Goal: Task Accomplishment & Management: Complete application form

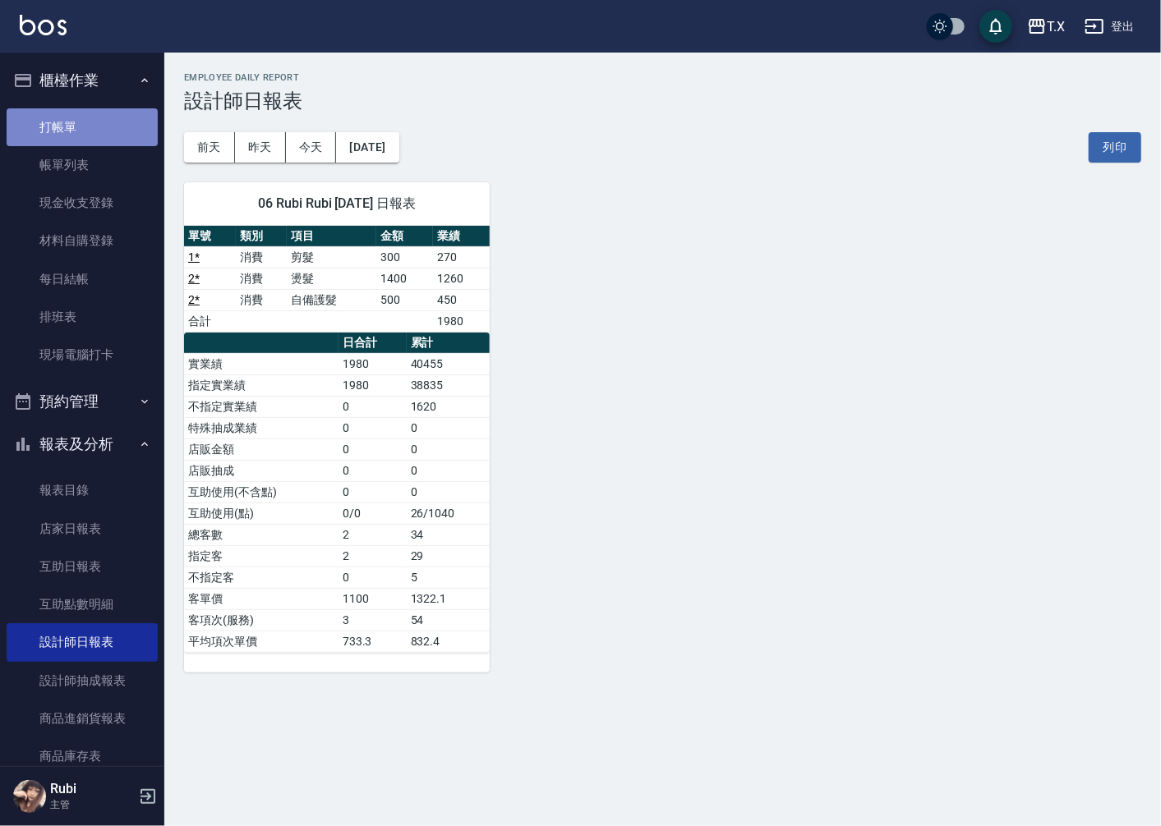
click at [104, 116] on link "打帳單" at bounding box center [82, 127] width 151 height 38
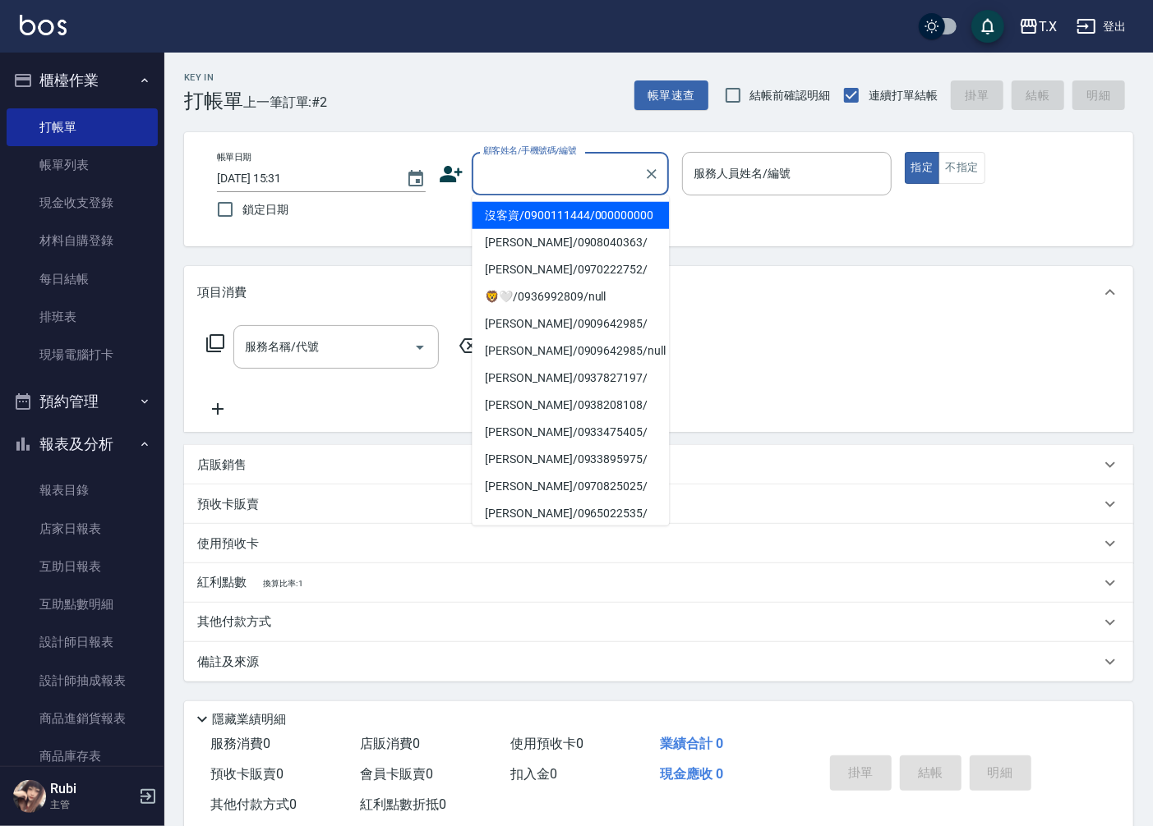
click at [536, 186] on input "顧客姓名/手機號碼/編號" at bounding box center [558, 173] width 158 height 29
click at [547, 227] on li "沒客資/0900111444/000000000" at bounding box center [570, 215] width 197 height 27
type input "沒客資/0900111444/000000000"
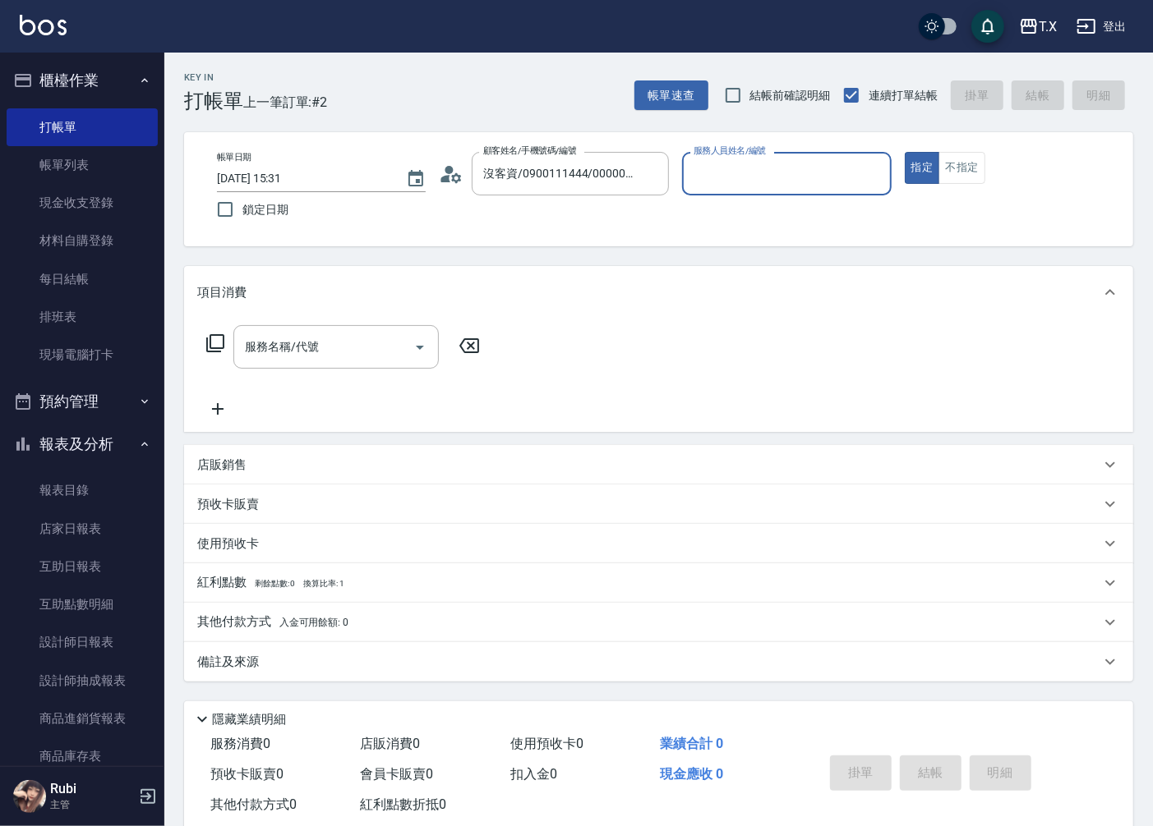
click at [715, 184] on input "服務人員姓名/編號" at bounding box center [786, 173] width 194 height 29
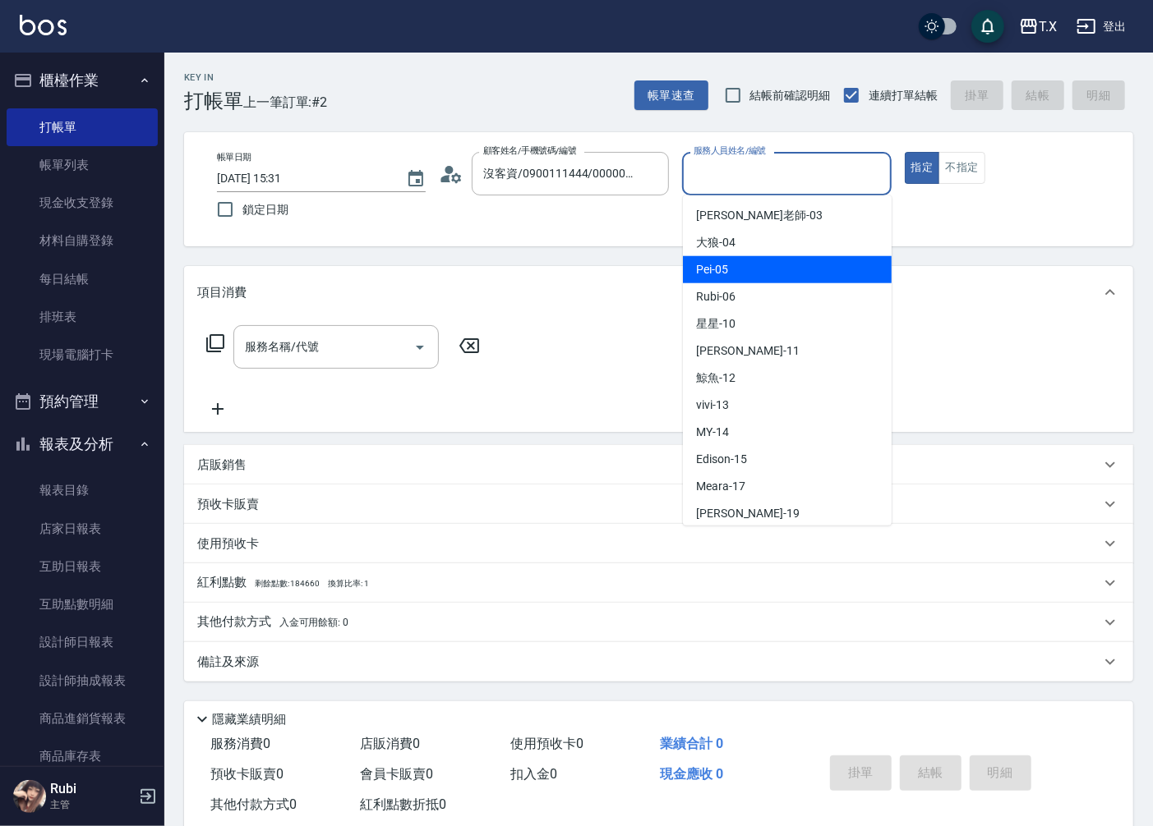
click at [799, 282] on div "Pei -05" at bounding box center [787, 269] width 209 height 27
type input "Pei-05"
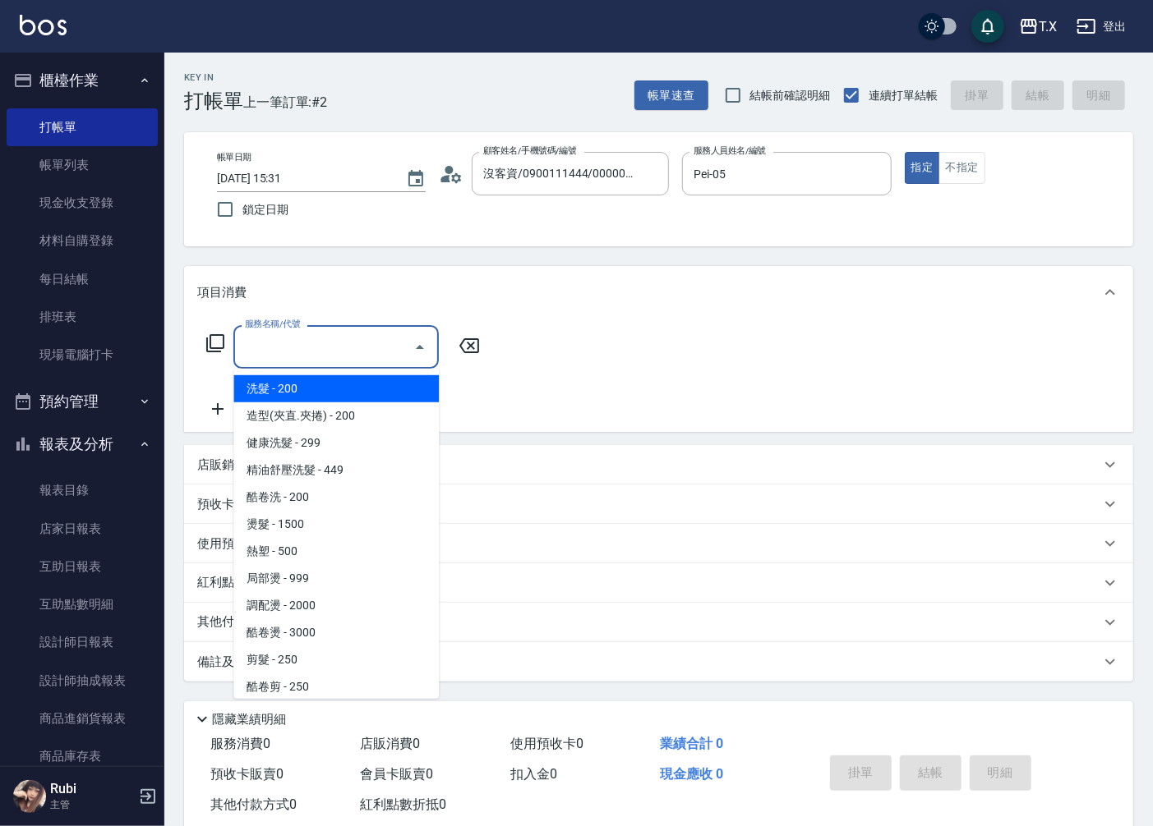
click at [279, 349] on input "服務名稱/代號" at bounding box center [324, 347] width 166 height 29
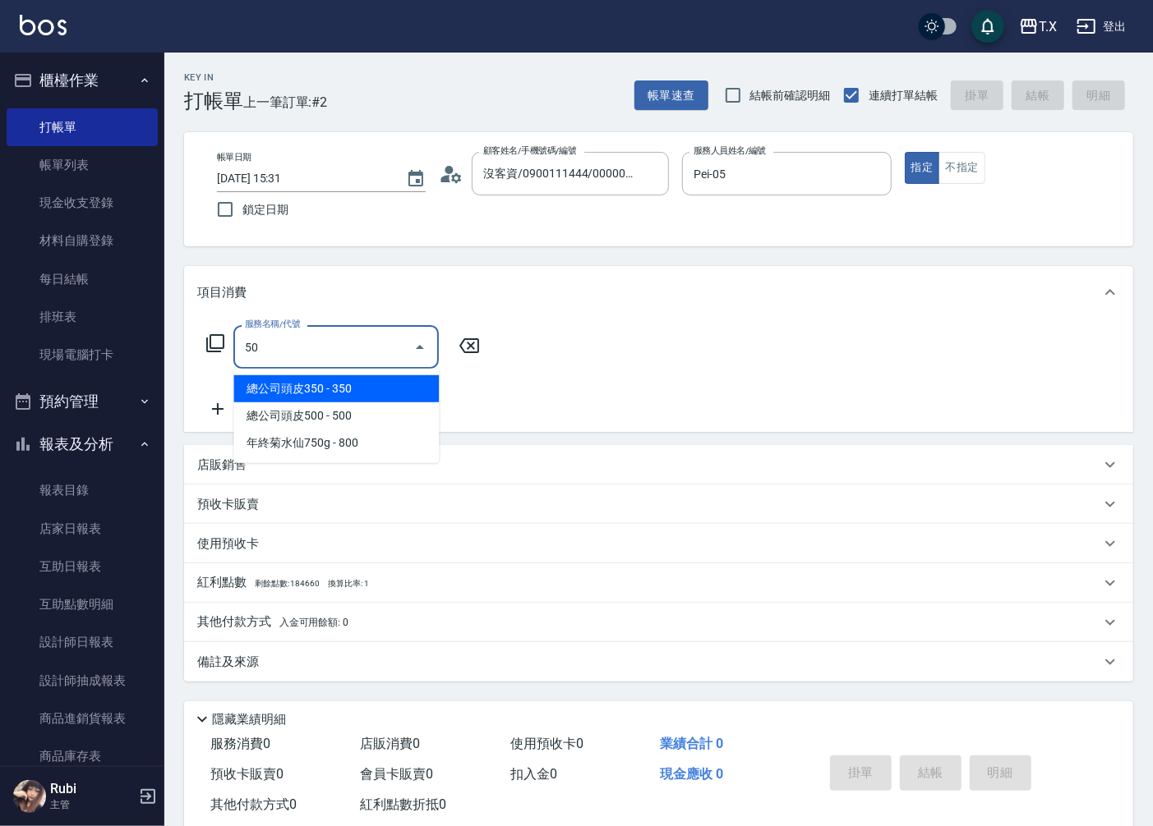
type input "501"
type input "100"
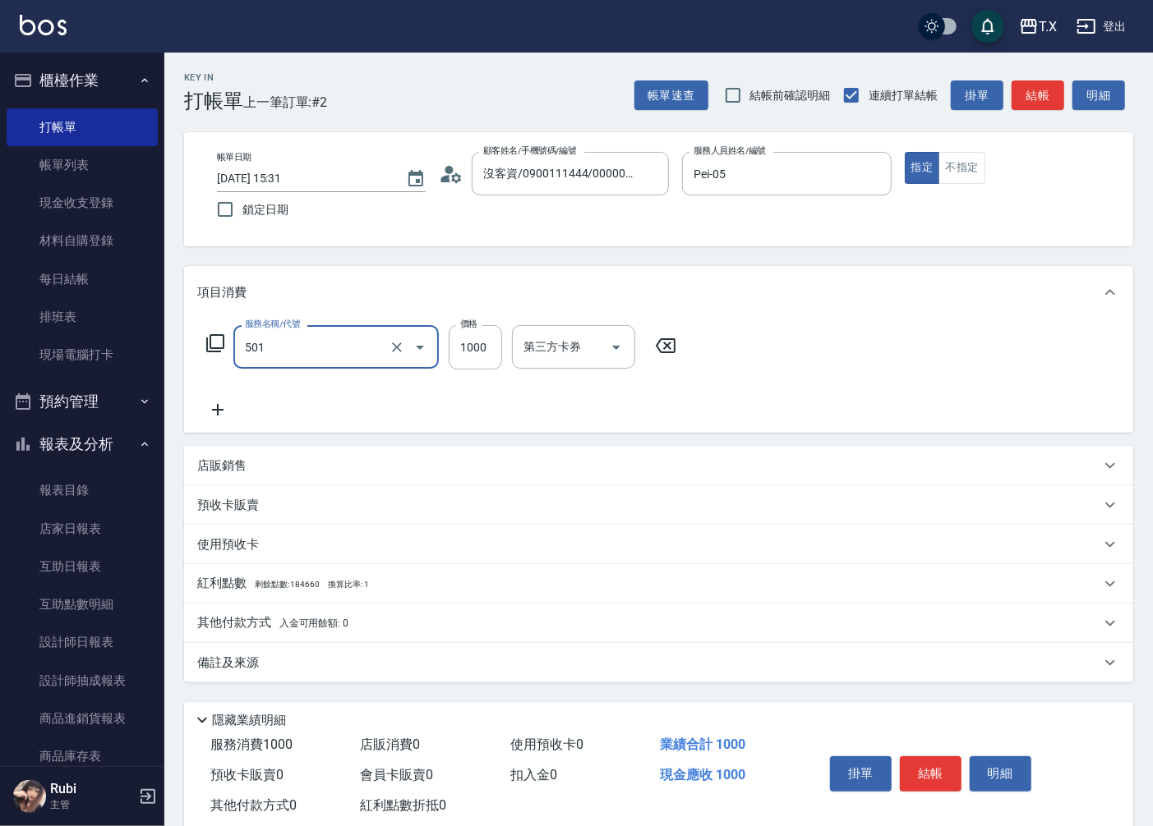
type input "染髮(501)"
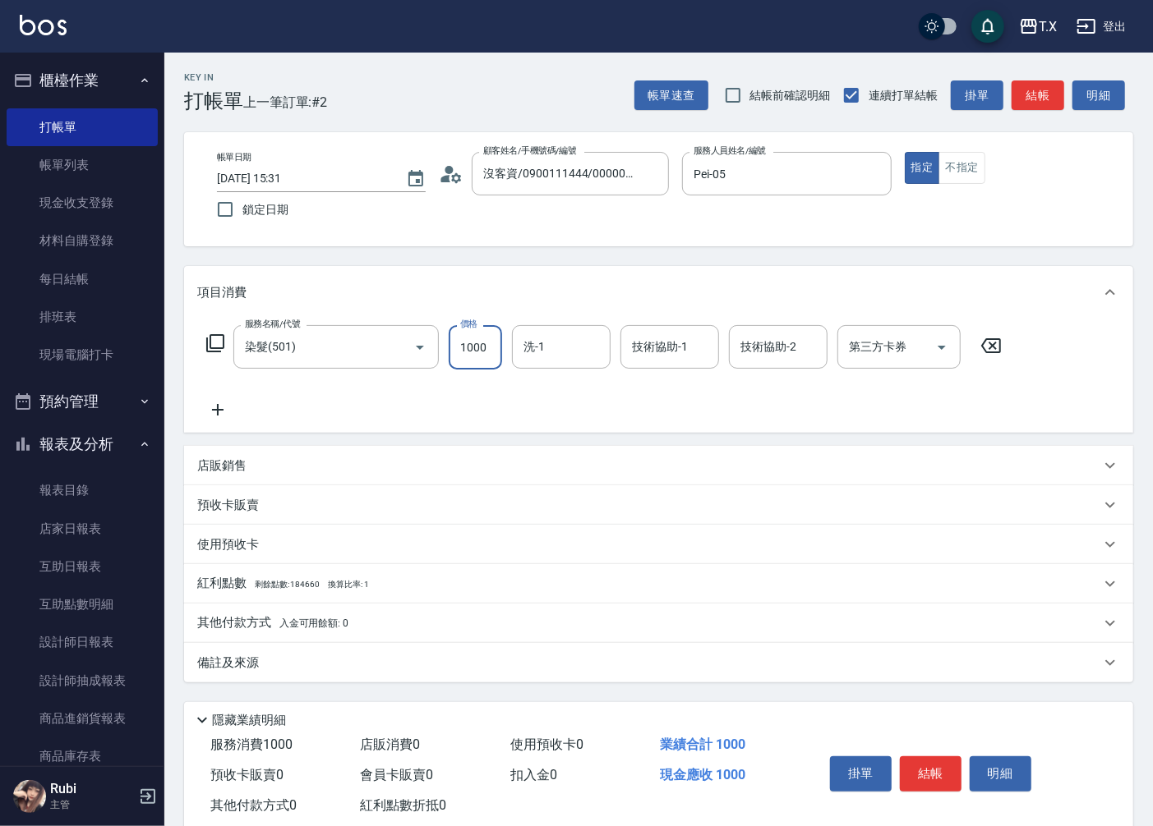
type input "1"
type input "0"
type input "120"
type input "10"
type input "1200"
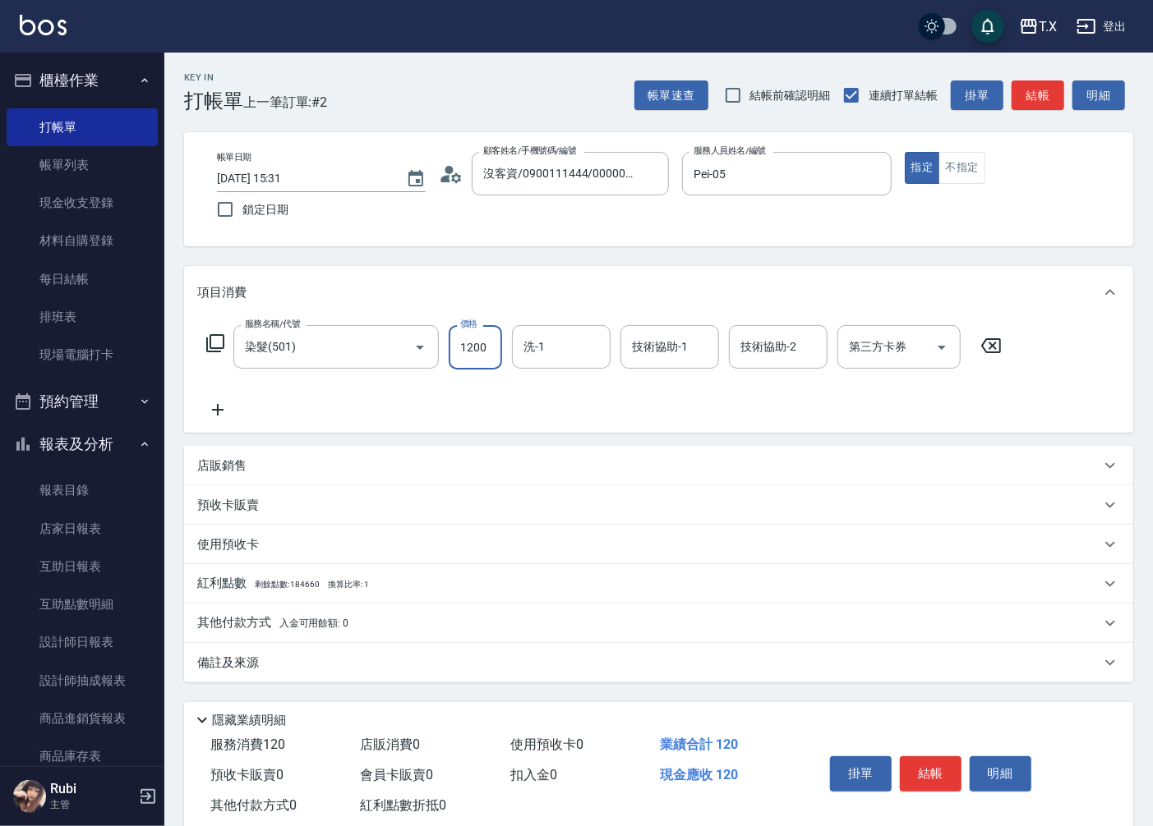
type input "120"
type input "1200"
